Goal: Information Seeking & Learning: Learn about a topic

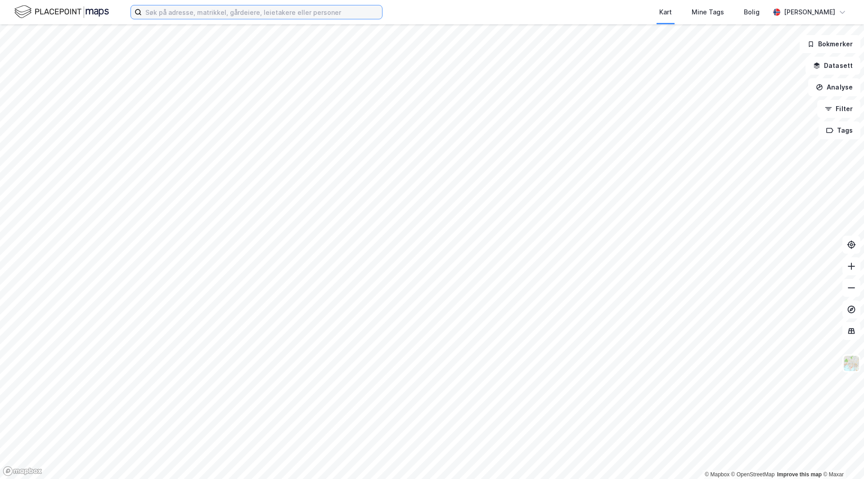
click at [245, 13] on input at bounding box center [262, 11] width 240 height 13
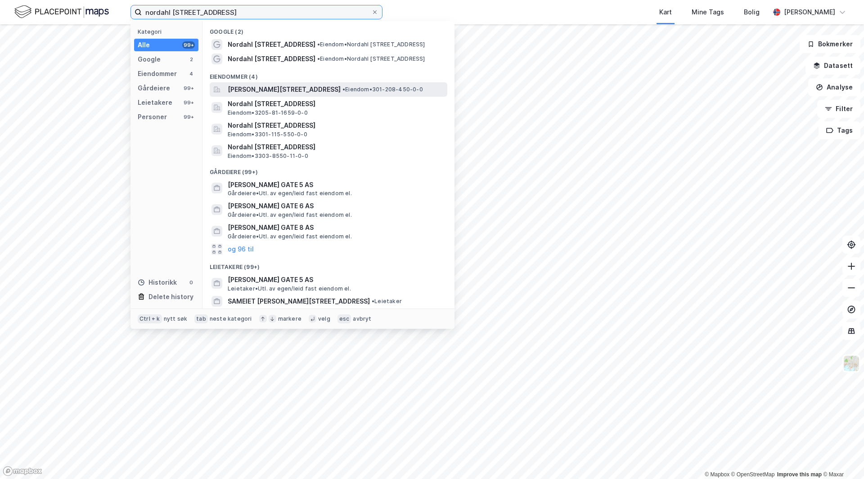
type input "nordahl [STREET_ADDRESS]"
click at [321, 93] on span "[PERSON_NAME][STREET_ADDRESS]" at bounding box center [284, 89] width 113 height 11
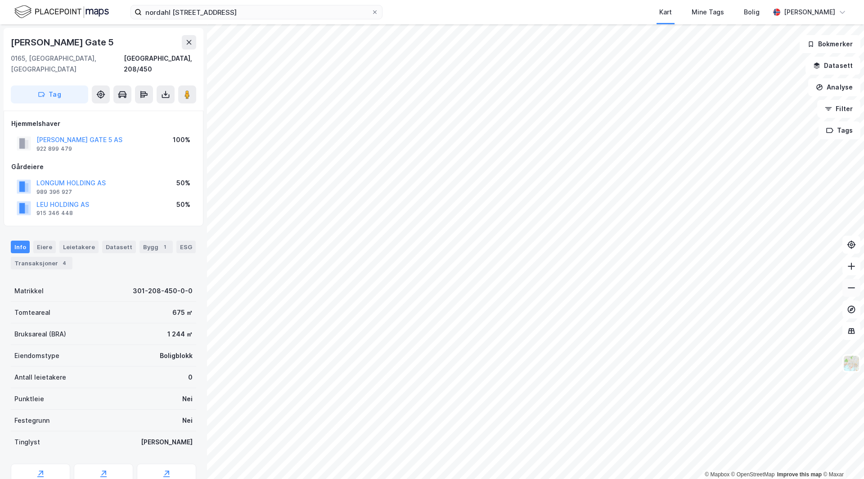
click at [853, 291] on icon at bounding box center [851, 287] width 9 height 9
click at [857, 265] on button at bounding box center [851, 266] width 18 height 18
click at [192, 85] on button at bounding box center [187, 94] width 18 height 18
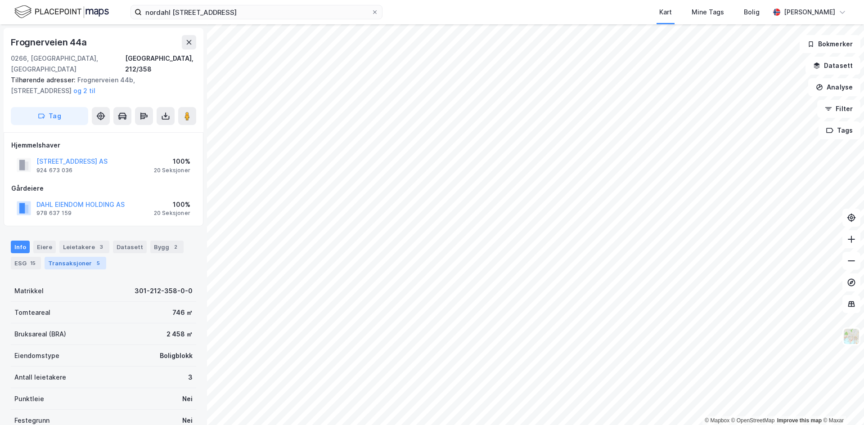
click at [54, 257] on div "Transaksjoner 5" at bounding box center [76, 263] width 62 height 13
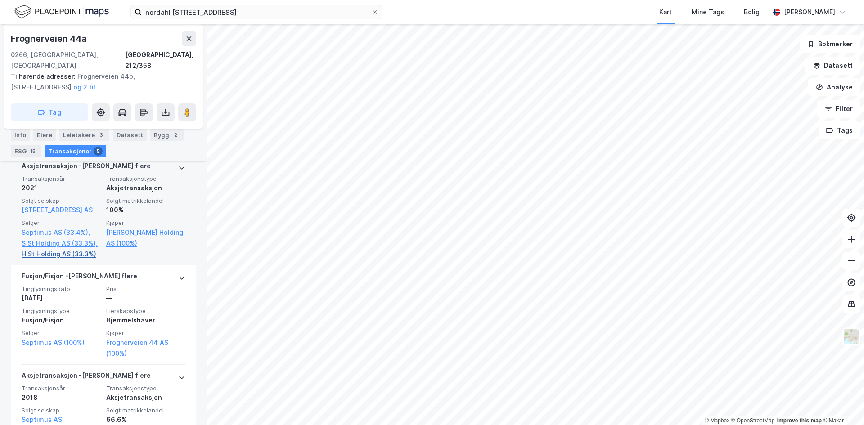
scroll to position [238, 0]
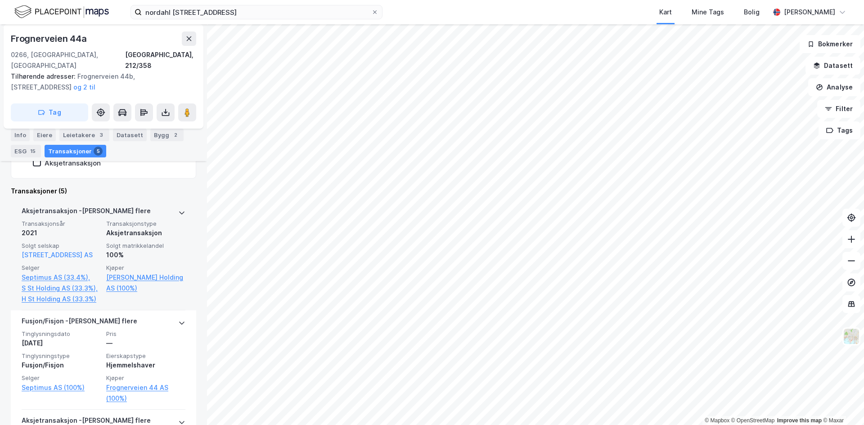
click at [144, 220] on span "Transaksjonstype" at bounding box center [145, 224] width 79 height 8
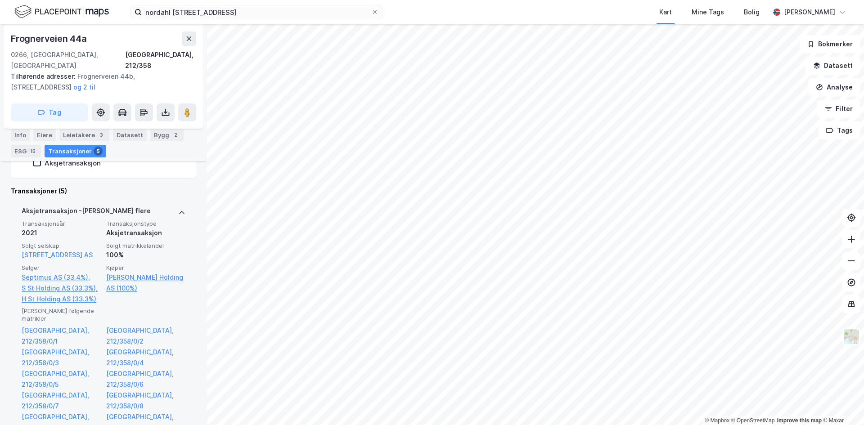
click at [151, 207] on div "Aksjetransaksjon - Gjelder flere" at bounding box center [104, 213] width 164 height 14
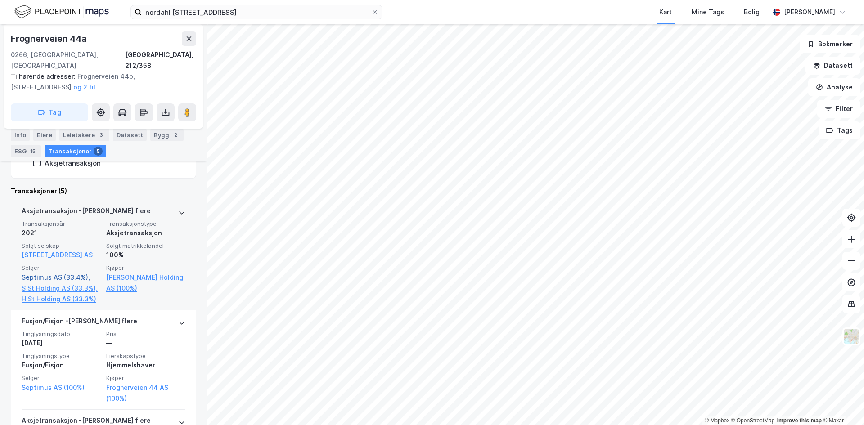
click at [49, 272] on link "Septimus AS (33.4%)," at bounding box center [61, 277] width 79 height 11
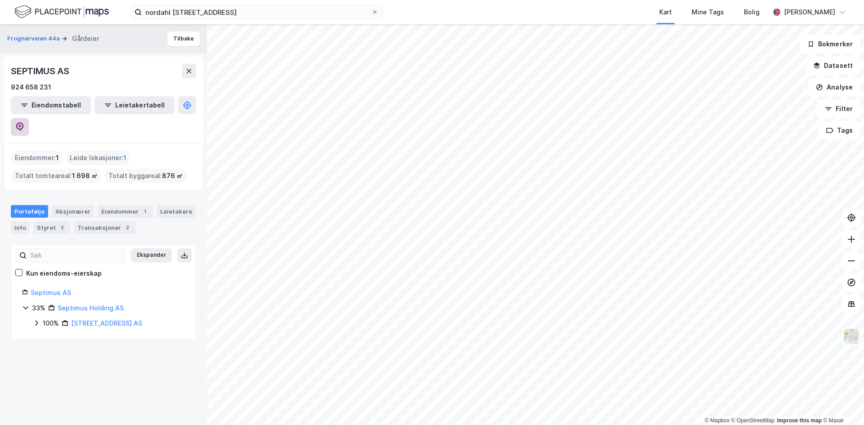
click at [29, 118] on button at bounding box center [20, 127] width 18 height 18
click at [179, 36] on button "Tilbake" at bounding box center [183, 38] width 32 height 14
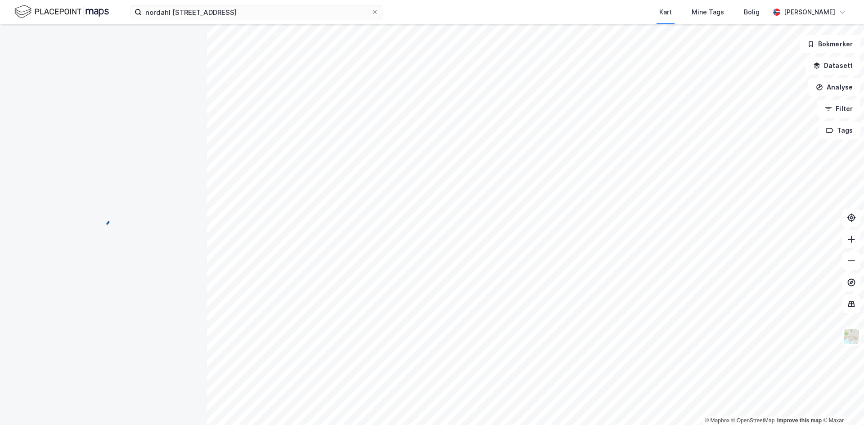
scroll to position [13, 0]
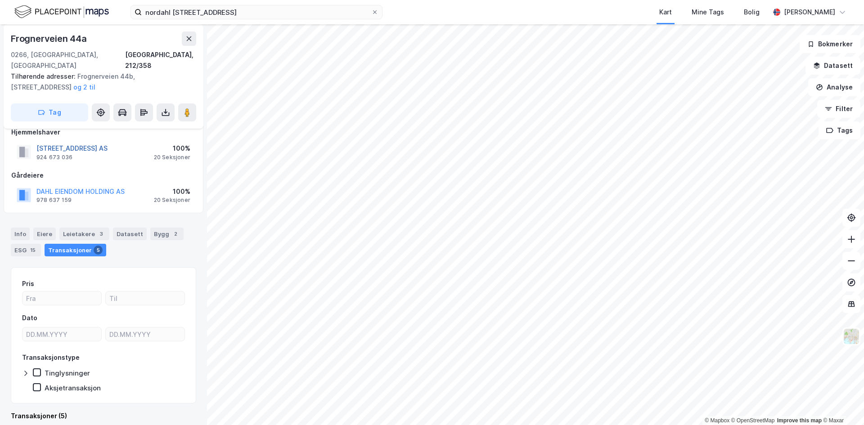
click at [0, 0] on button "[STREET_ADDRESS] AS" at bounding box center [0, 0] width 0 height 0
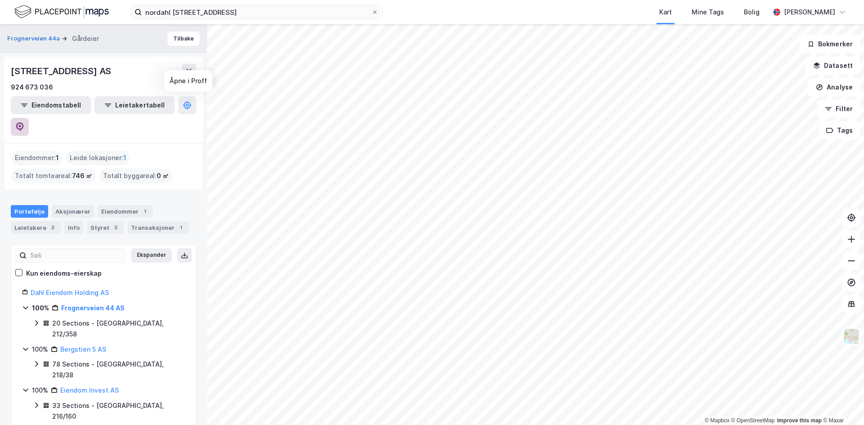
click at [29, 118] on button at bounding box center [20, 127] width 18 height 18
click at [229, 13] on input "nordahl [STREET_ADDRESS]" at bounding box center [256, 11] width 229 height 13
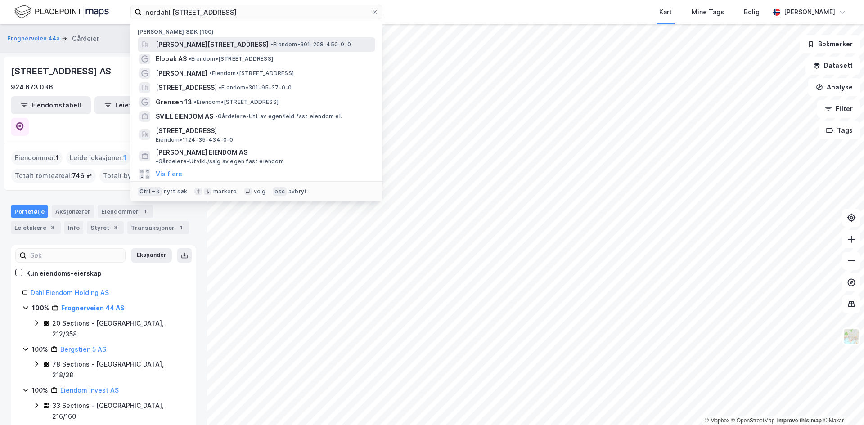
click at [203, 45] on span "[PERSON_NAME][STREET_ADDRESS]" at bounding box center [212, 44] width 113 height 11
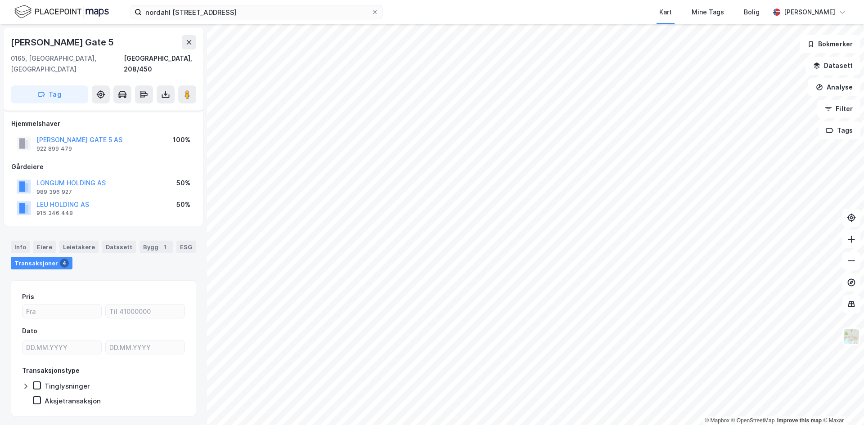
scroll to position [13, 0]
